Goal: Navigation & Orientation: Find specific page/section

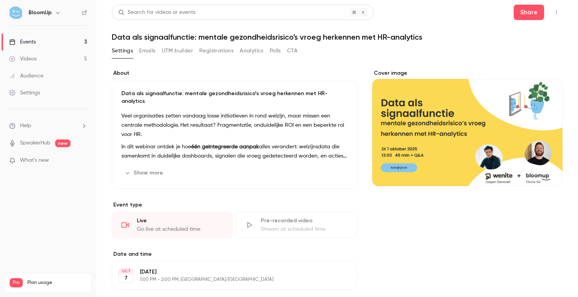
click at [48, 41] on link "Events 3" at bounding box center [48, 42] width 96 height 17
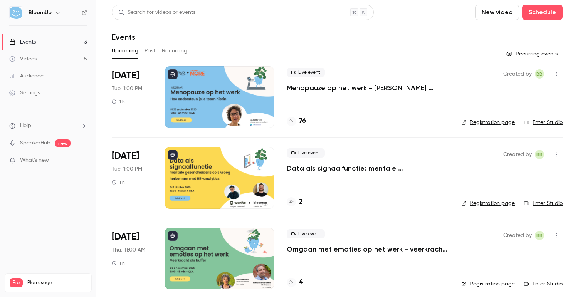
click at [543, 125] on link "Enter Studio" at bounding box center [543, 123] width 39 height 8
click at [552, 126] on link "Enter Studio" at bounding box center [543, 123] width 39 height 8
click at [546, 125] on link "Enter Studio" at bounding box center [543, 123] width 39 height 8
click at [51, 42] on link "Events 3" at bounding box center [48, 42] width 96 height 17
click at [50, 58] on link "Videos 5" at bounding box center [48, 59] width 96 height 17
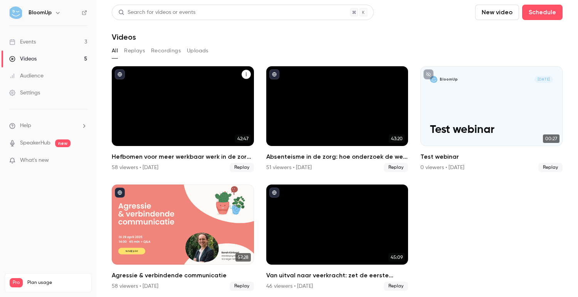
scroll to position [3, 0]
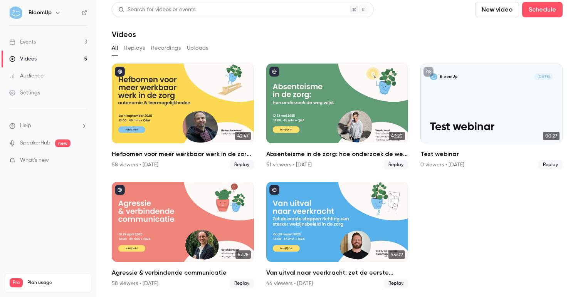
click at [70, 42] on link "Events 3" at bounding box center [48, 42] width 96 height 17
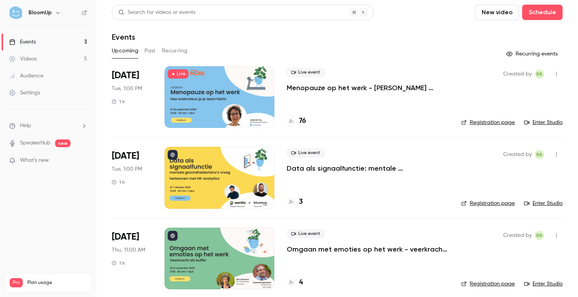
click at [487, 206] on link "Registration page" at bounding box center [489, 204] width 54 height 8
